Goal: Navigation & Orientation: Find specific page/section

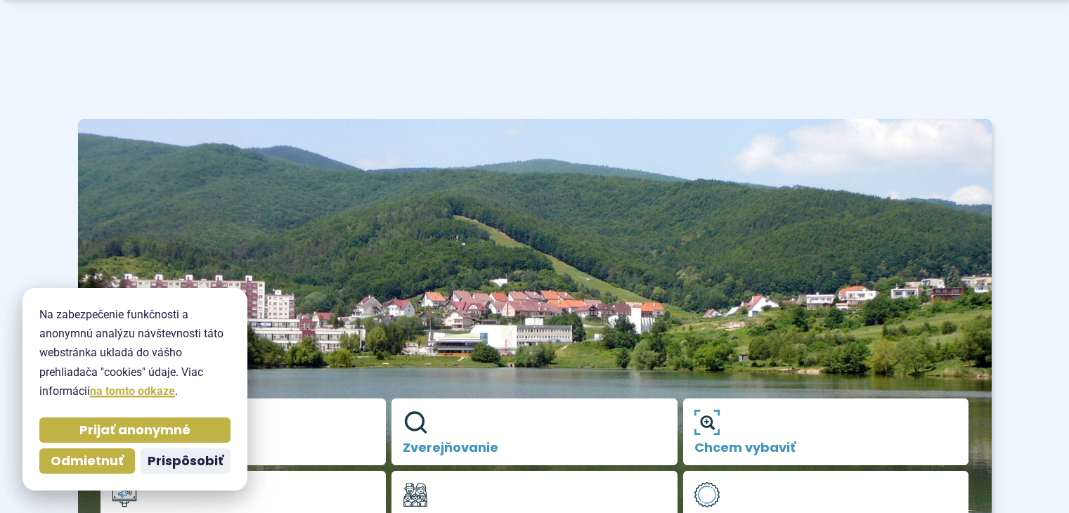
scroll to position [211, 0]
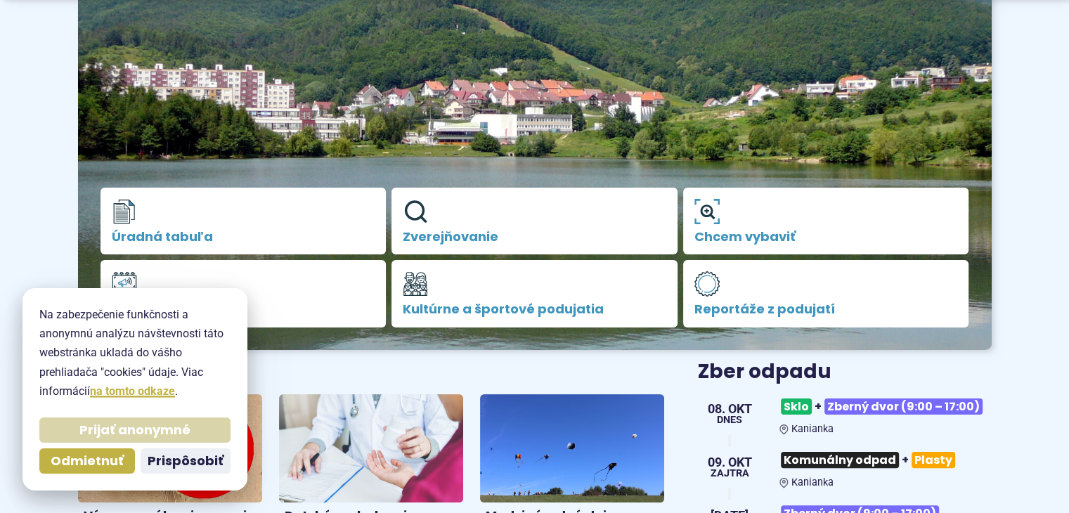
click at [138, 424] on span "Prijať anonymné" at bounding box center [134, 430] width 111 height 16
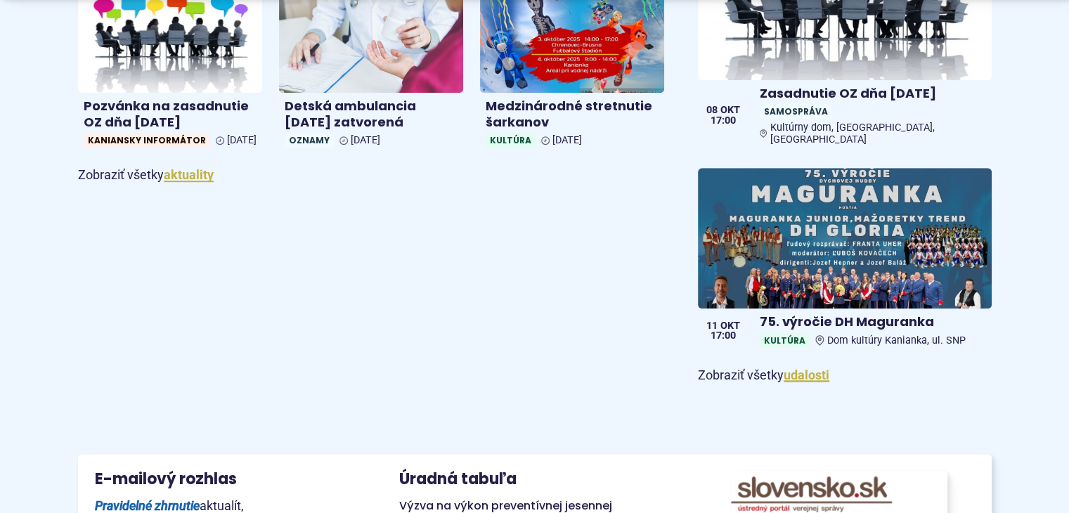
scroll to position [1054, 0]
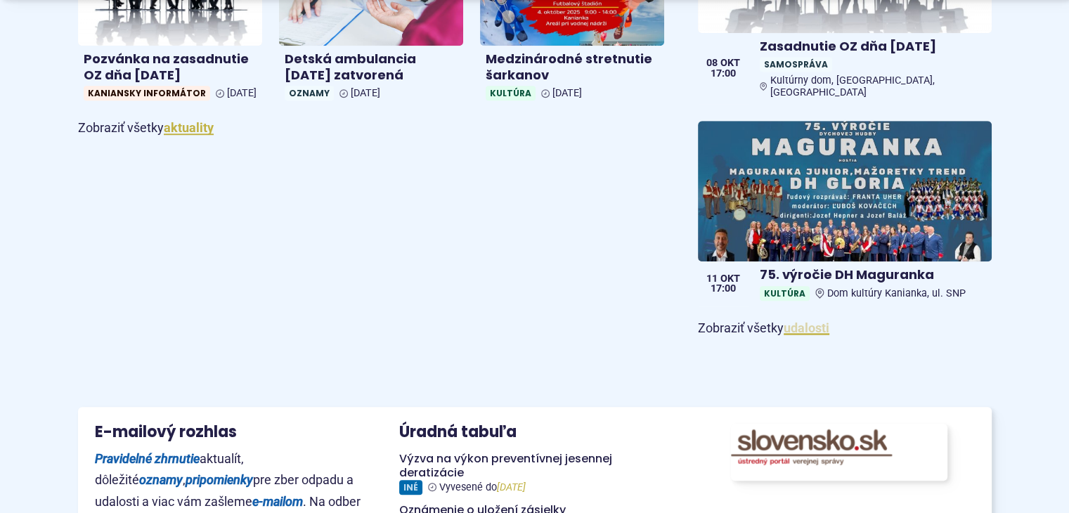
click at [800, 321] on link "udalosti" at bounding box center [806, 327] width 46 height 15
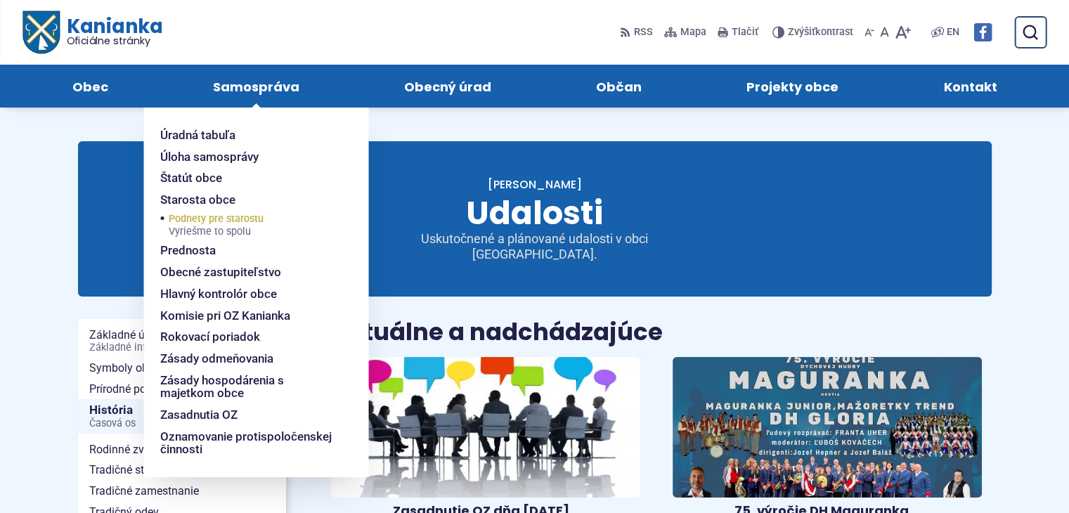
click at [218, 221] on span "Podnety pre starostu Vyriešme to spolu" at bounding box center [216, 226] width 95 height 30
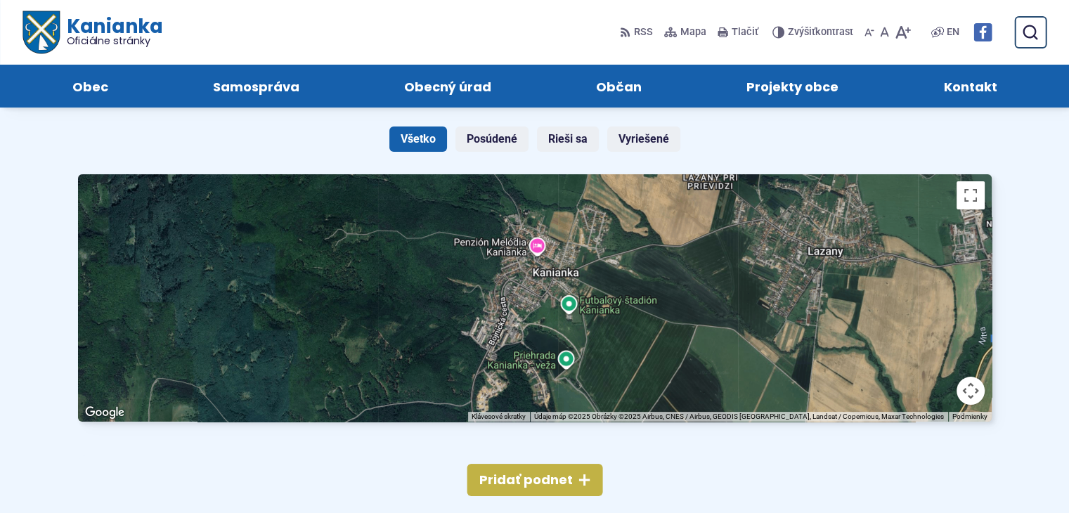
scroll to position [141, 0]
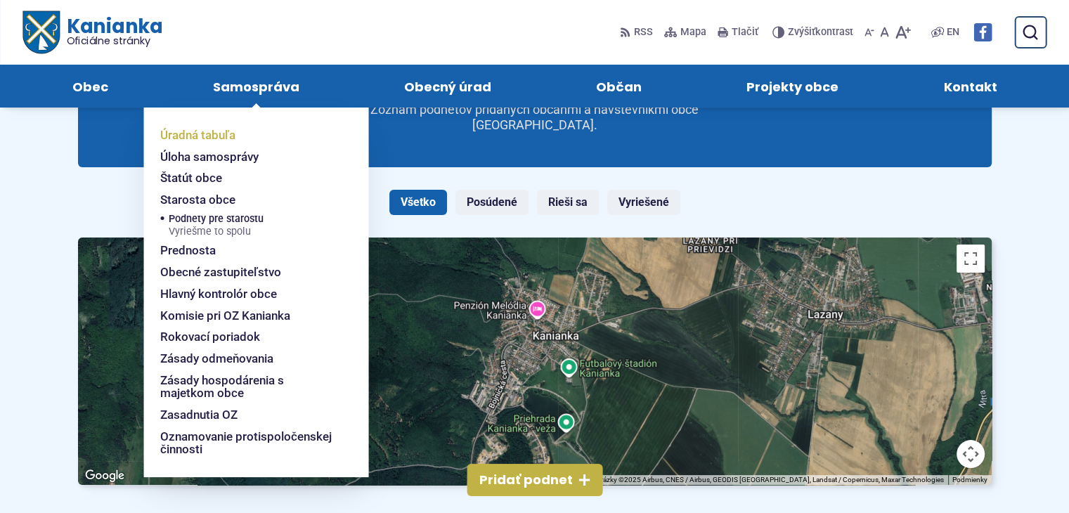
click at [226, 133] on span "Úradná tabuľa" at bounding box center [197, 135] width 75 height 22
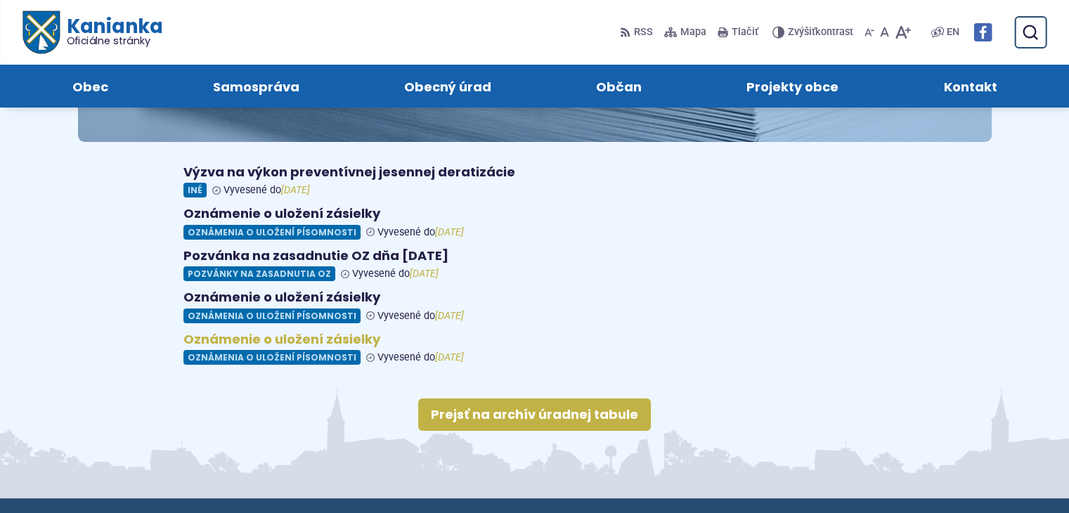
scroll to position [141, 0]
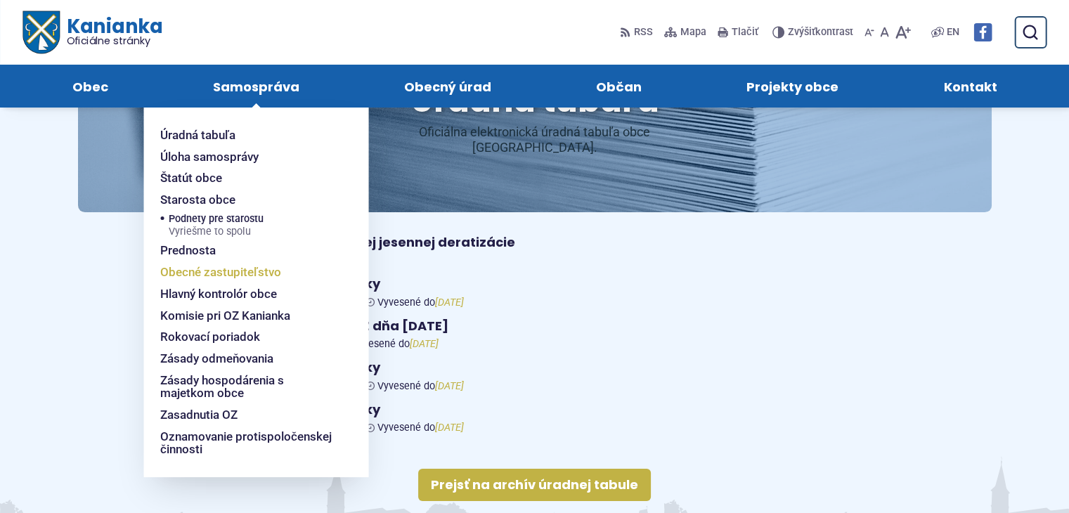
click at [200, 274] on span "Obecné zastupiteľstvo" at bounding box center [220, 272] width 121 height 22
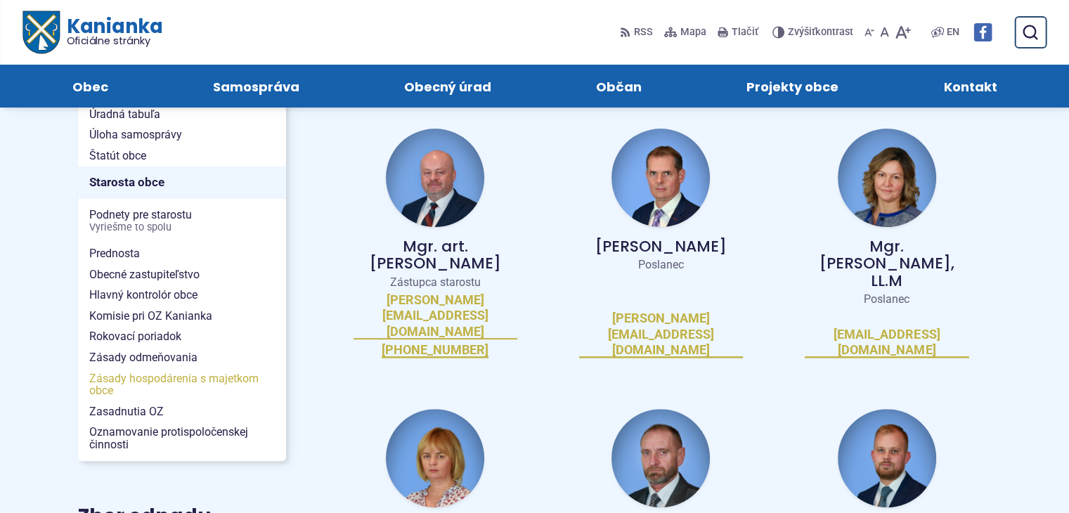
scroll to position [211, 0]
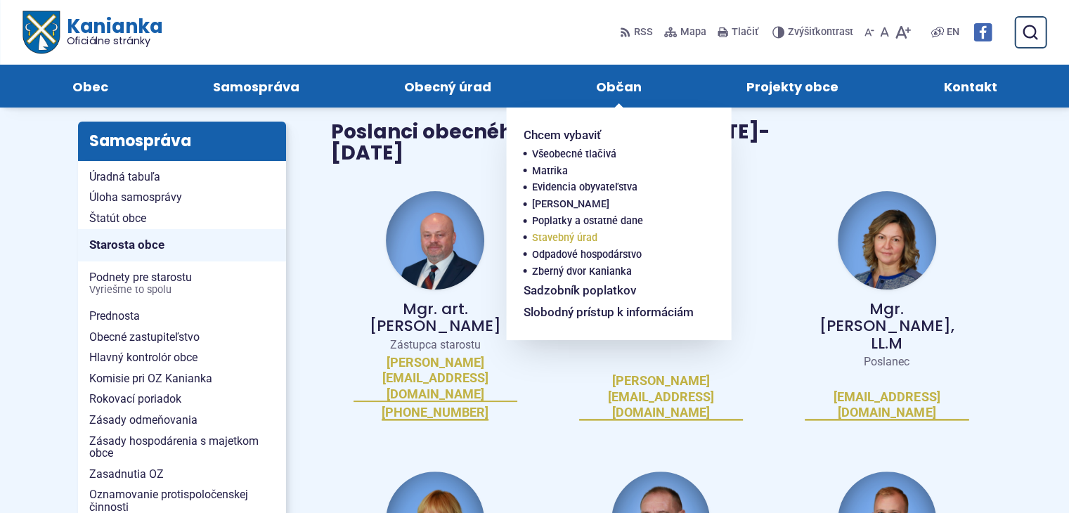
click at [554, 237] on span "Stavebný úrad" at bounding box center [564, 238] width 65 height 17
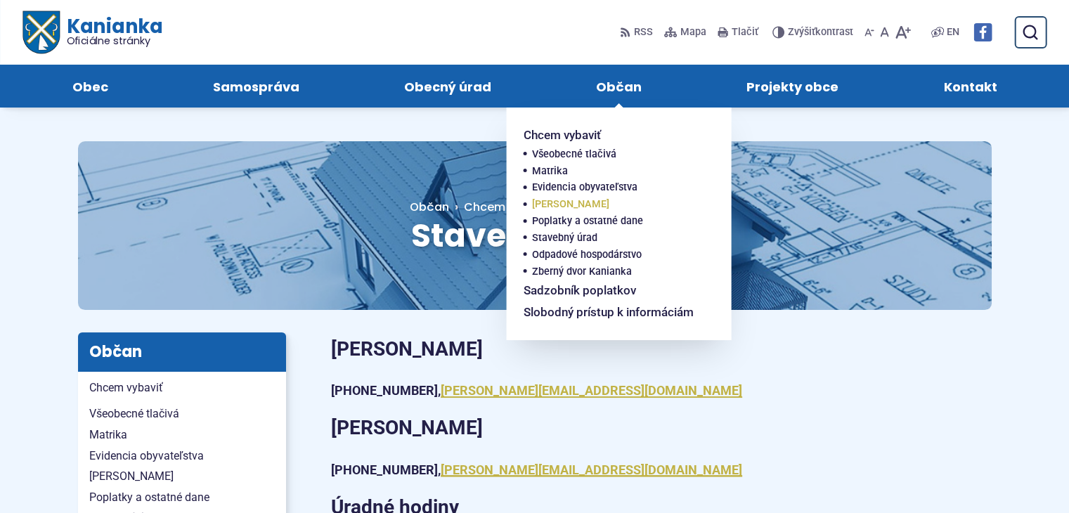
click at [549, 207] on span "[PERSON_NAME]" at bounding box center [570, 204] width 77 height 17
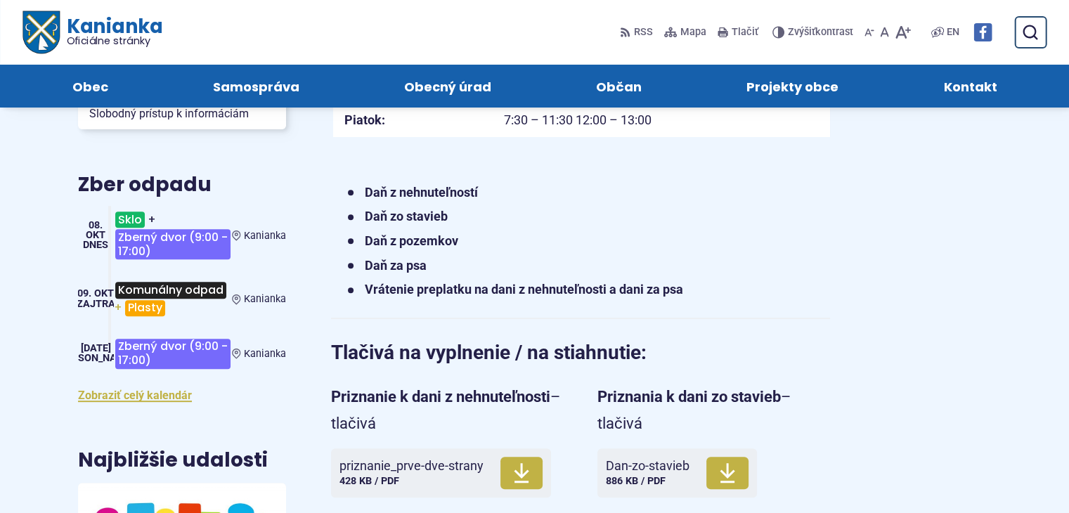
scroll to position [492, 0]
